Goal: Transaction & Acquisition: Purchase product/service

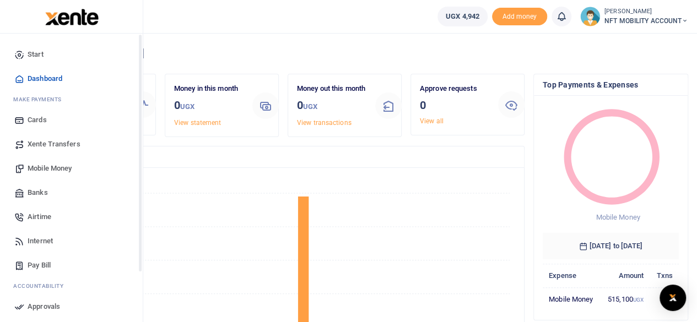
scroll to position [9, 9]
click at [24, 196] on icon at bounding box center [19, 193] width 10 height 10
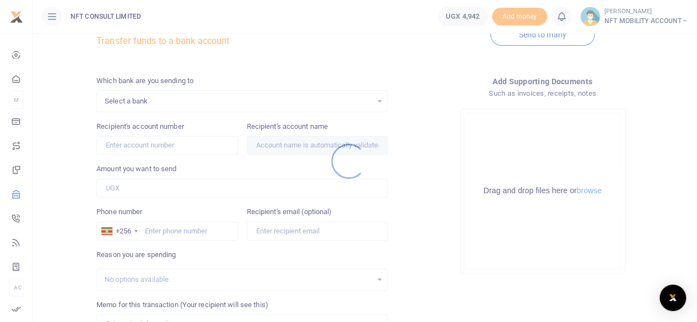
scroll to position [55, 0]
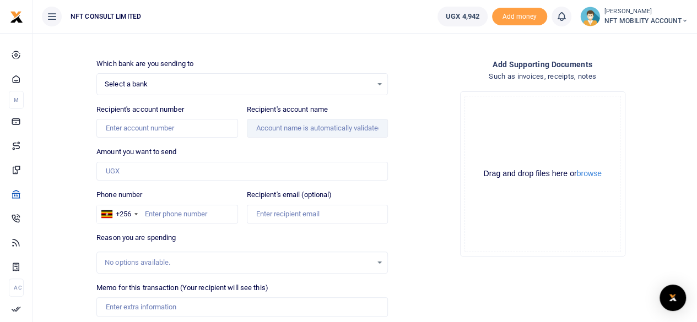
click at [348, 83] on span "Select a bank" at bounding box center [238, 84] width 267 height 11
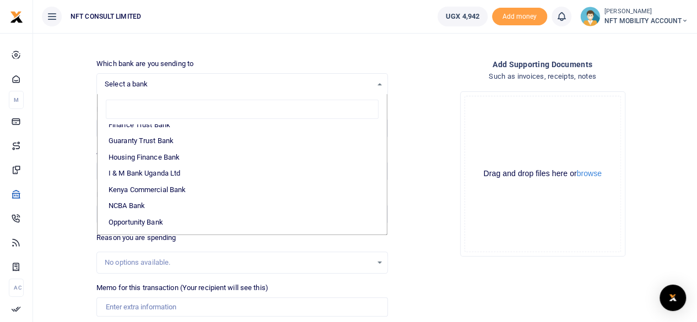
scroll to position [220, 0]
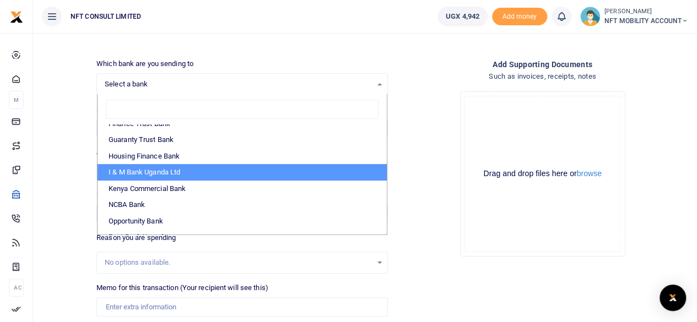
click at [158, 176] on li "I & M Bank Uganda Ltd" at bounding box center [242, 172] width 289 height 17
select select "IMBUL"
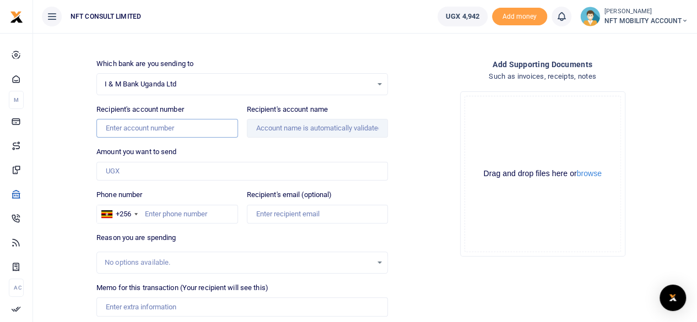
click at [196, 130] on input "Recipient's account number" at bounding box center [166, 128] width 141 height 19
type input "15923605010106"
click at [201, 141] on div "Which bank are you sending to I & M Bank Uganda Ltd Select an option... Select …" at bounding box center [242, 218] width 300 height 321
type input "[PERSON_NAME]"
click at [226, 175] on input "Amount you want to send" at bounding box center [242, 171] width 292 height 19
